Goal: Transaction & Acquisition: Purchase product/service

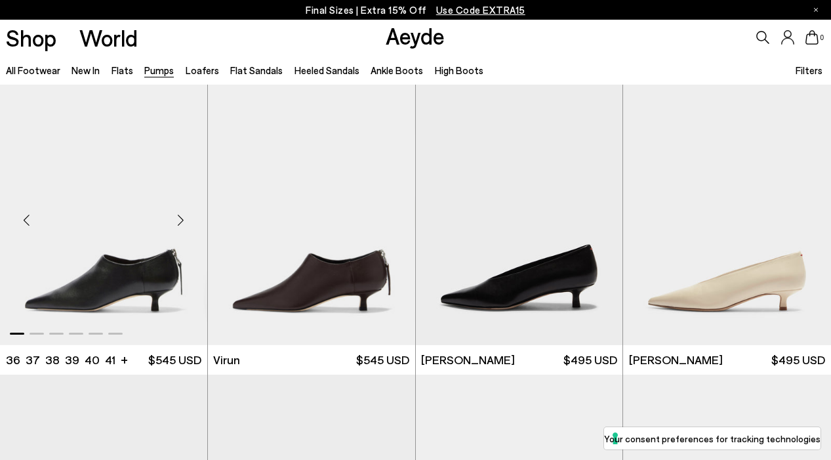
click at [127, 268] on img "1 / 6" at bounding box center [103, 215] width 207 height 260
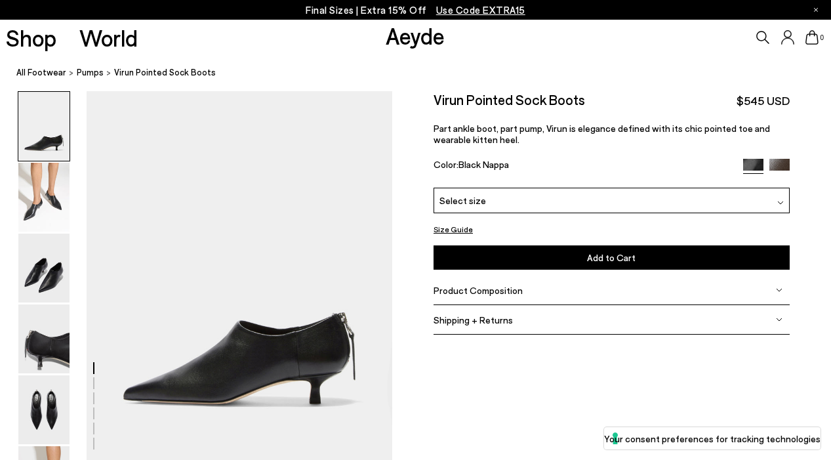
click at [473, 283] on div "Product Composition" at bounding box center [611, 290] width 356 height 30
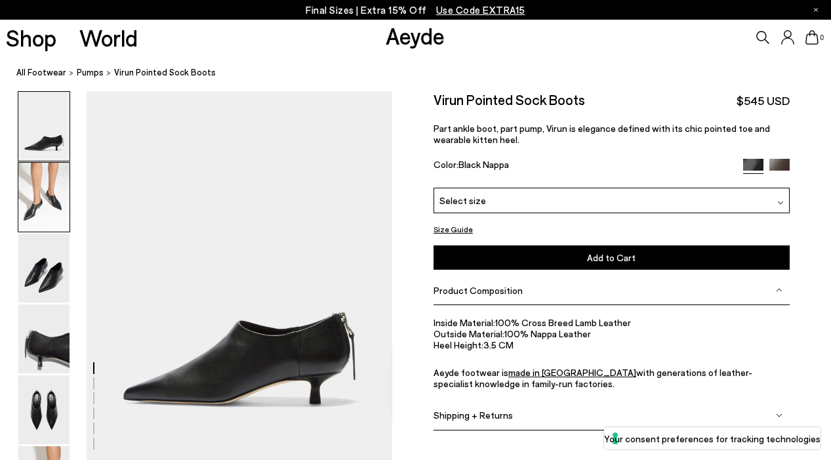
click at [51, 186] on img at bounding box center [43, 197] width 51 height 69
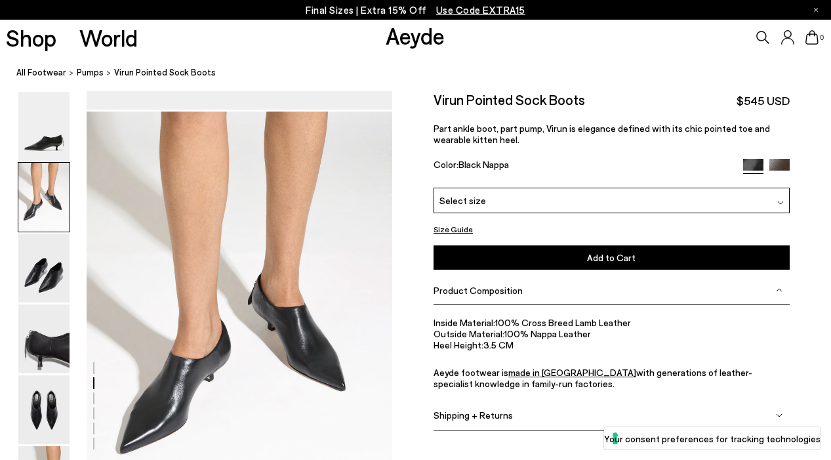
scroll to position [372, 0]
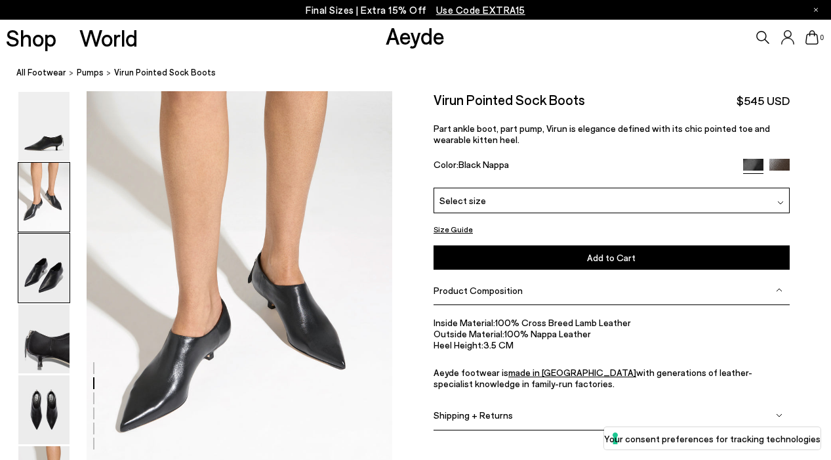
click at [40, 260] on img at bounding box center [43, 267] width 51 height 69
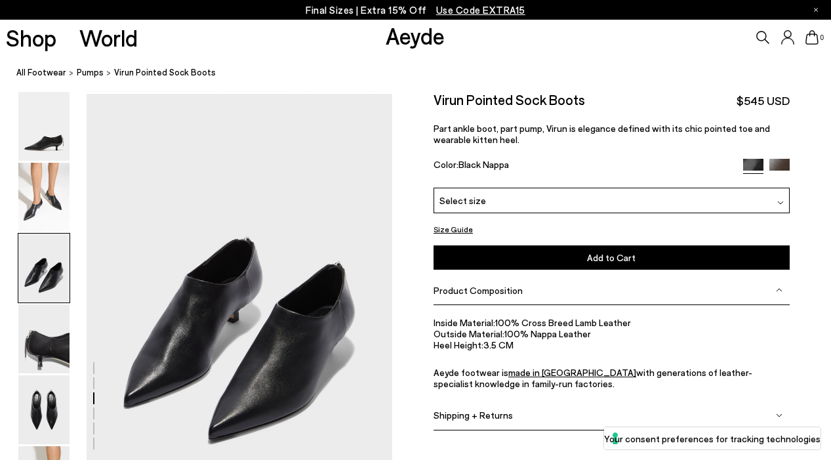
scroll to position [781, 0]
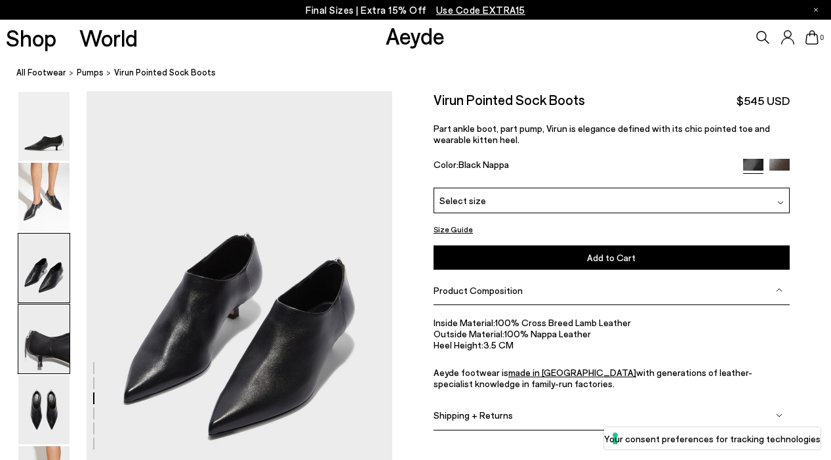
click at [35, 323] on img at bounding box center [43, 338] width 51 height 69
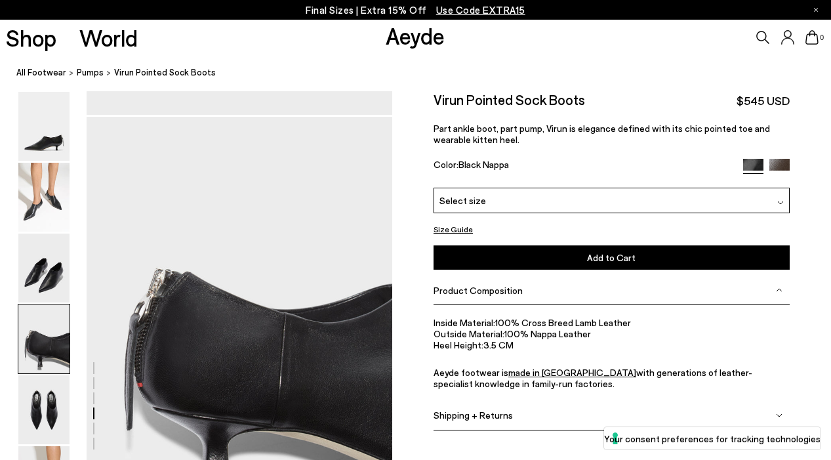
scroll to position [1190, 0]
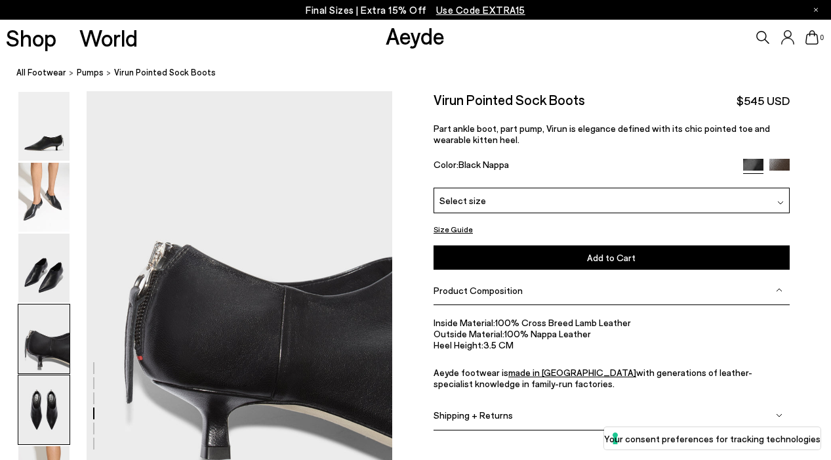
click at [39, 397] on img at bounding box center [43, 409] width 51 height 69
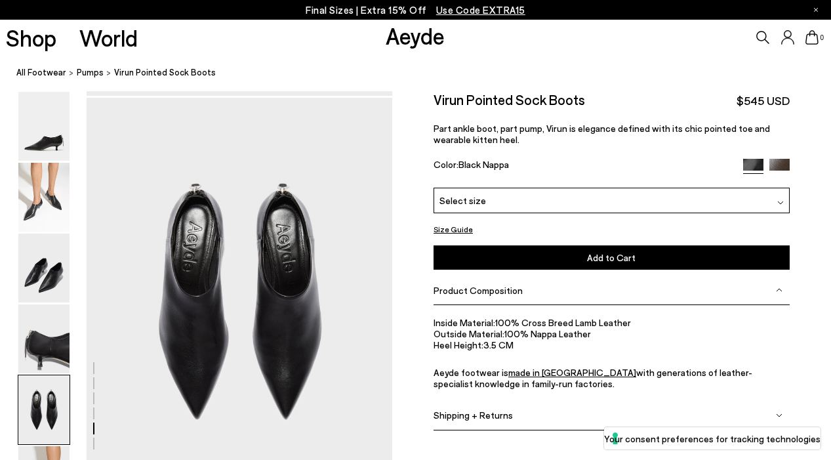
scroll to position [1599, 0]
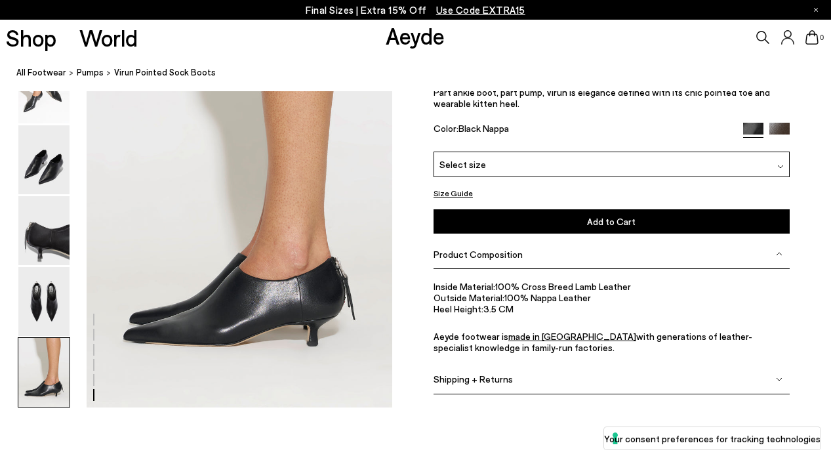
scroll to position [2105, 0]
